Goal: Task Accomplishment & Management: Manage account settings

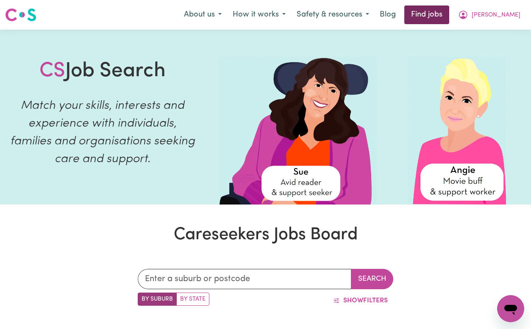
click at [445, 8] on link "Find jobs" at bounding box center [426, 15] width 45 height 19
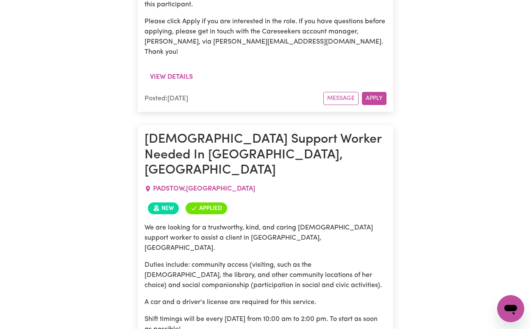
scroll to position [952, 0]
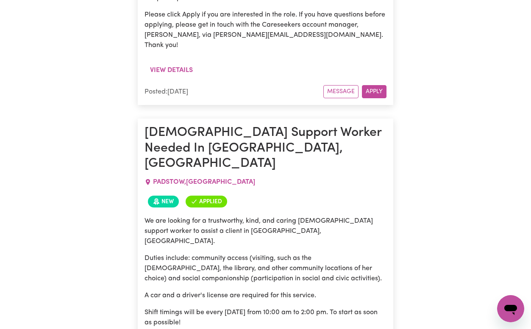
click at [300, 308] on p "Shift timings will be every [DATE] from 10:00 am to 2:00 pm. To start as soon a…" at bounding box center [265, 318] width 242 height 20
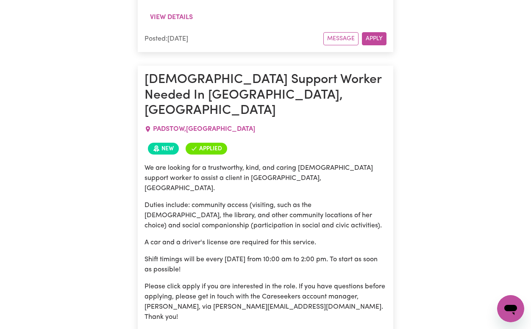
click at [308, 200] on p "Duties include: community access (visiting, such as the [DEMOGRAPHIC_DATA], the…" at bounding box center [265, 215] width 242 height 31
click at [281, 200] on p "Duties include: community access (visiting, such as the [DEMOGRAPHIC_DATA], the…" at bounding box center [265, 215] width 242 height 31
click at [279, 200] on p "Duties include: community access (visiting, such as the [DEMOGRAPHIC_DATA], the…" at bounding box center [265, 215] width 242 height 31
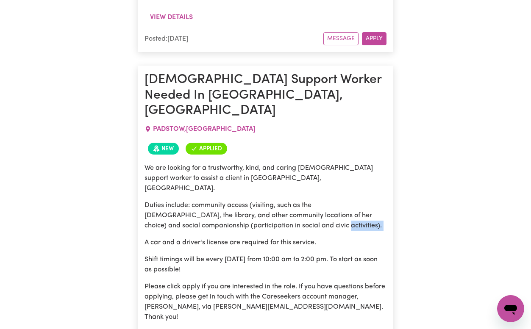
click at [279, 200] on p "Duties include: community access (visiting, such as the [DEMOGRAPHIC_DATA], the…" at bounding box center [265, 215] width 242 height 31
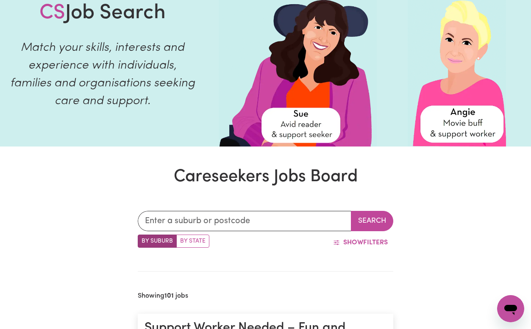
scroll to position [0, 0]
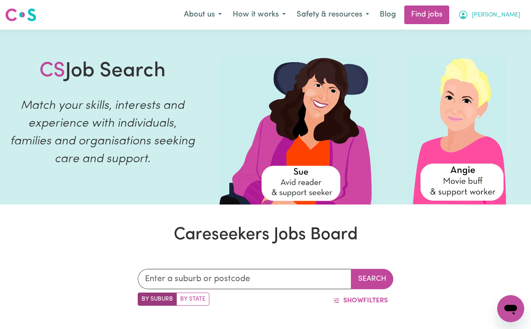
click at [500, 19] on span "[PERSON_NAME]" at bounding box center [496, 15] width 49 height 9
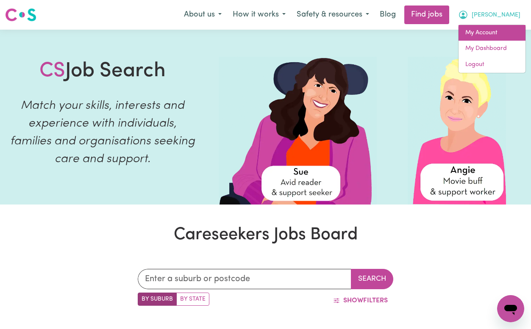
click at [494, 36] on link "My Account" at bounding box center [491, 33] width 67 height 16
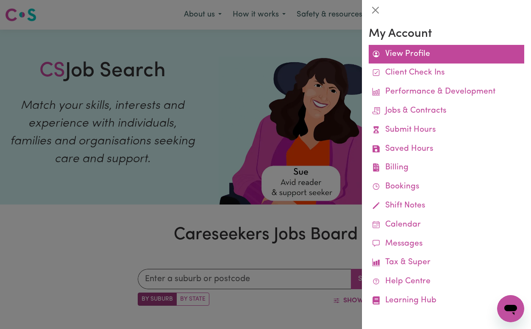
click at [427, 55] on link "View Profile" at bounding box center [446, 54] width 155 height 19
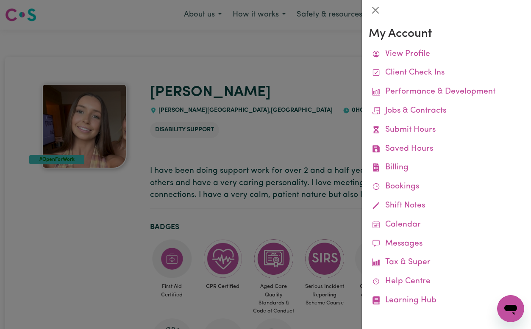
click at [308, 96] on div at bounding box center [265, 164] width 531 height 329
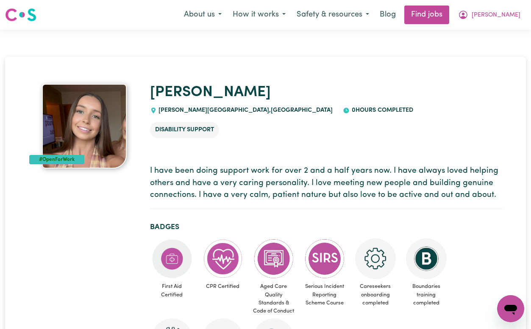
click at [361, 115] on ul "Disability Support" at bounding box center [326, 130] width 352 height 30
click at [449, 12] on link "Find jobs" at bounding box center [426, 15] width 45 height 19
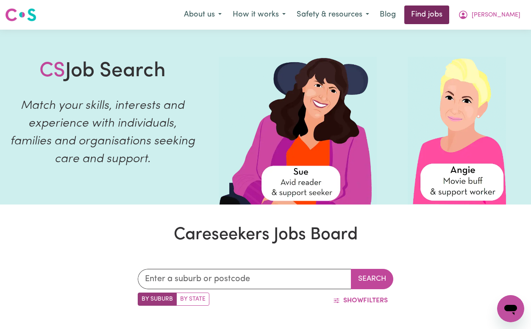
click at [442, 18] on link "Find jobs" at bounding box center [426, 15] width 45 height 19
click at [449, 6] on link "Find jobs" at bounding box center [426, 15] width 45 height 19
click at [449, 14] on link "Find jobs" at bounding box center [426, 15] width 45 height 19
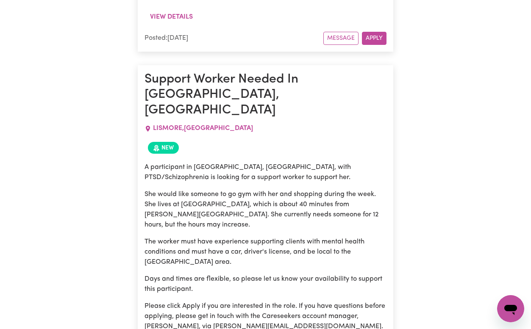
scroll to position [667, 0]
